Goal: Task Accomplishment & Management: Manage account settings

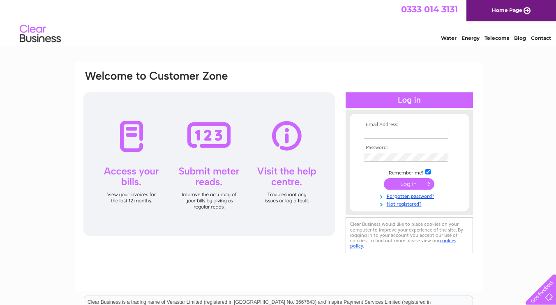
type input "[EMAIL_ADDRESS][DOMAIN_NAME]"
click at [411, 184] on input "submit" at bounding box center [409, 183] width 51 height 11
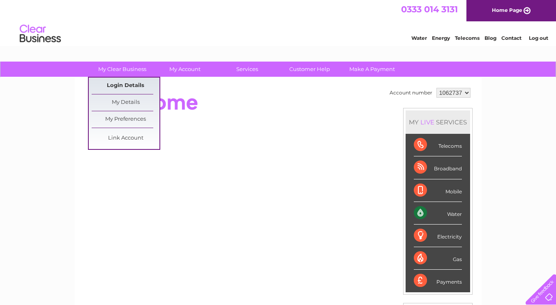
click at [124, 86] on link "Login Details" at bounding box center [126, 86] width 68 height 16
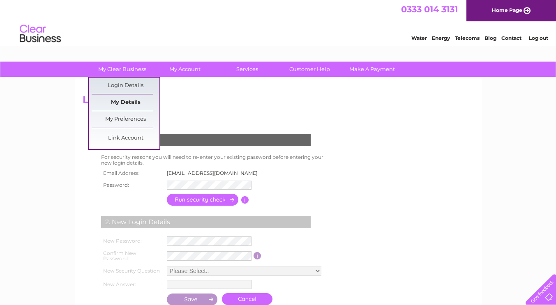
click at [121, 100] on link "My Details" at bounding box center [126, 102] width 68 height 16
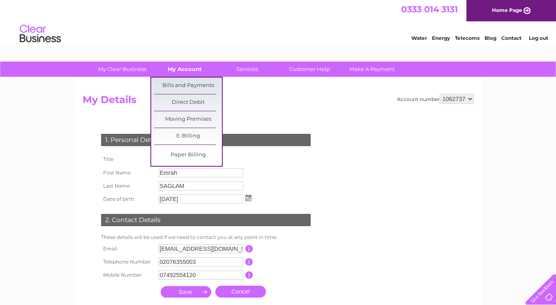
click at [183, 67] on link "My Account" at bounding box center [185, 69] width 68 height 15
click at [181, 83] on link "Bills and Payments" at bounding box center [188, 86] width 68 height 16
